Goal: Navigation & Orientation: Find specific page/section

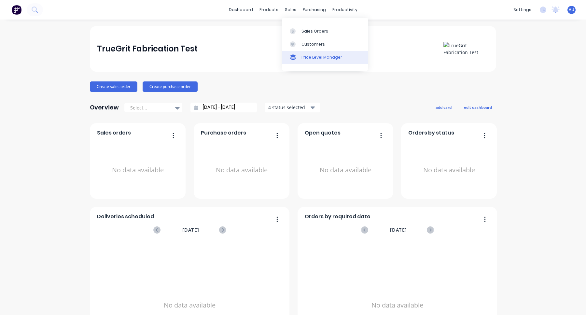
click at [306, 56] on div "Price Level Manager" at bounding box center [322, 57] width 41 height 6
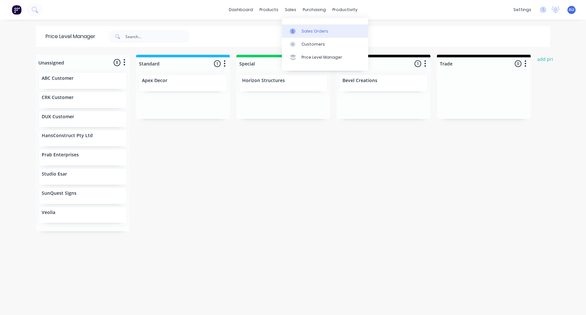
click at [307, 30] on div "Sales Orders" at bounding box center [315, 31] width 27 height 6
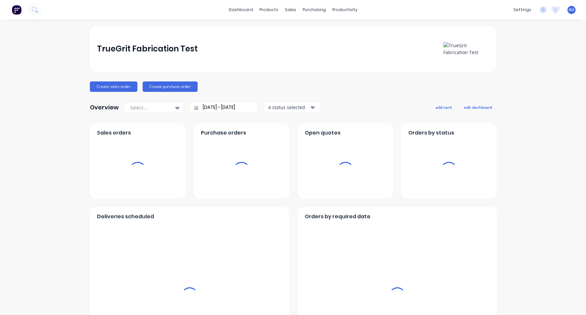
click at [573, 11] on span "AU" at bounding box center [572, 10] width 6 height 6
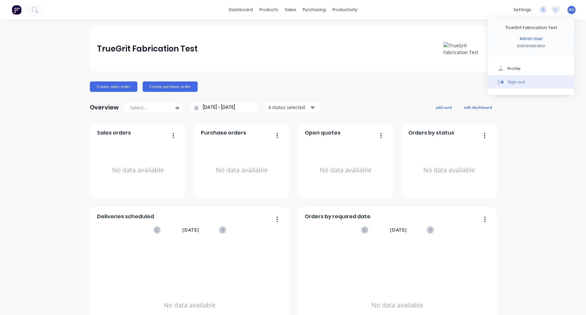
click at [523, 83] on button "Sign out" at bounding box center [531, 81] width 86 height 13
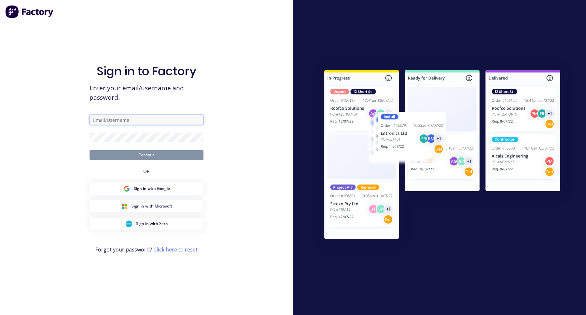
click at [164, 118] on input "text" at bounding box center [147, 120] width 114 height 10
paste input "trugritsupplies@supplies.test"
type input "trugritsupplies@supplies.test"
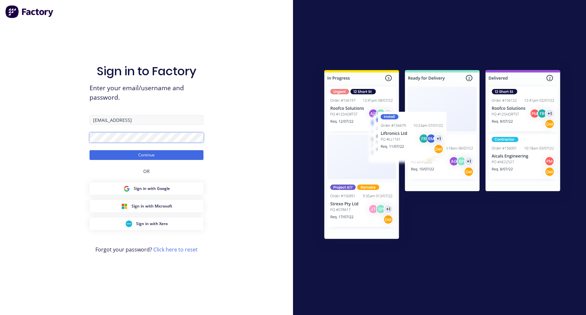
click at [90, 150] on button "Continue" at bounding box center [147, 155] width 114 height 10
